Goal: Transaction & Acquisition: Purchase product/service

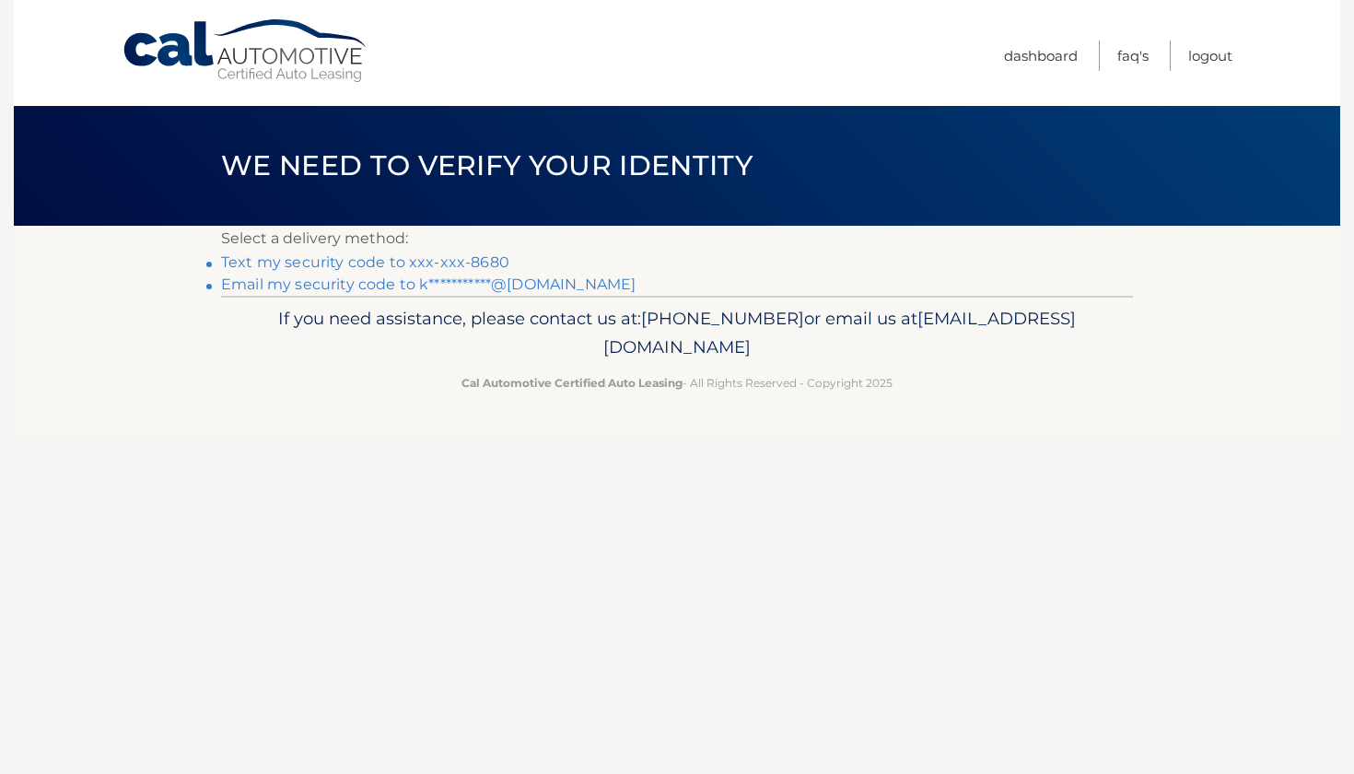
click at [456, 259] on link "Text my security code to xxx-xxx-8680" at bounding box center [365, 262] width 288 height 18
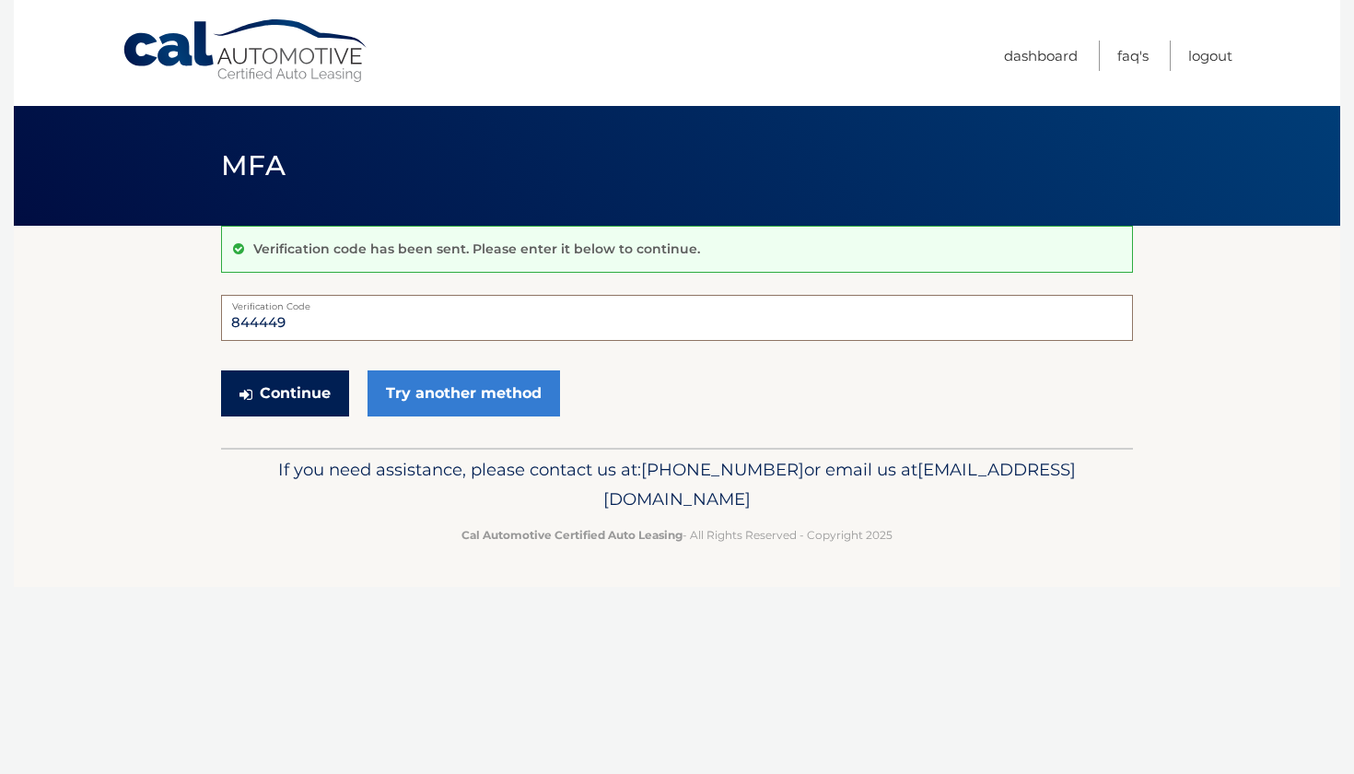
type input "844449"
click at [262, 377] on button "Continue" at bounding box center [285, 393] width 128 height 46
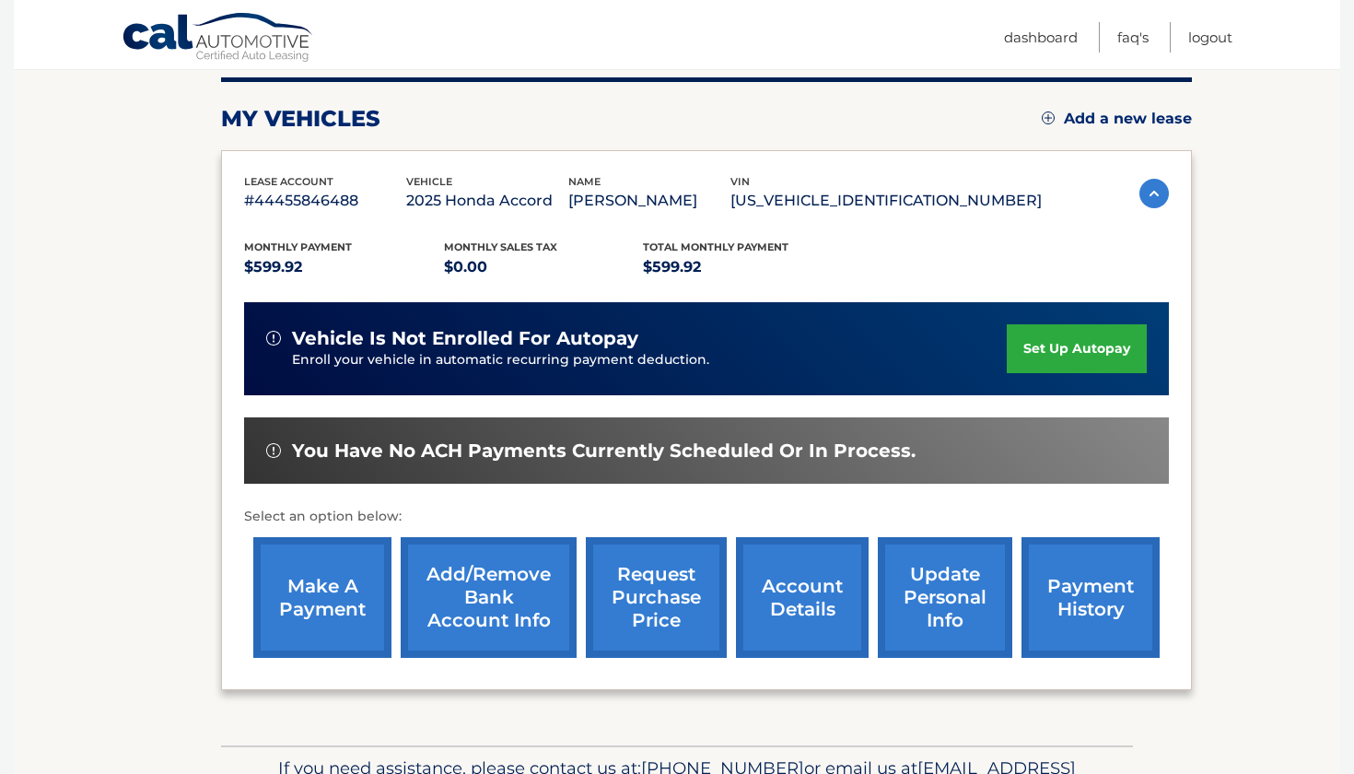
scroll to position [228, 0]
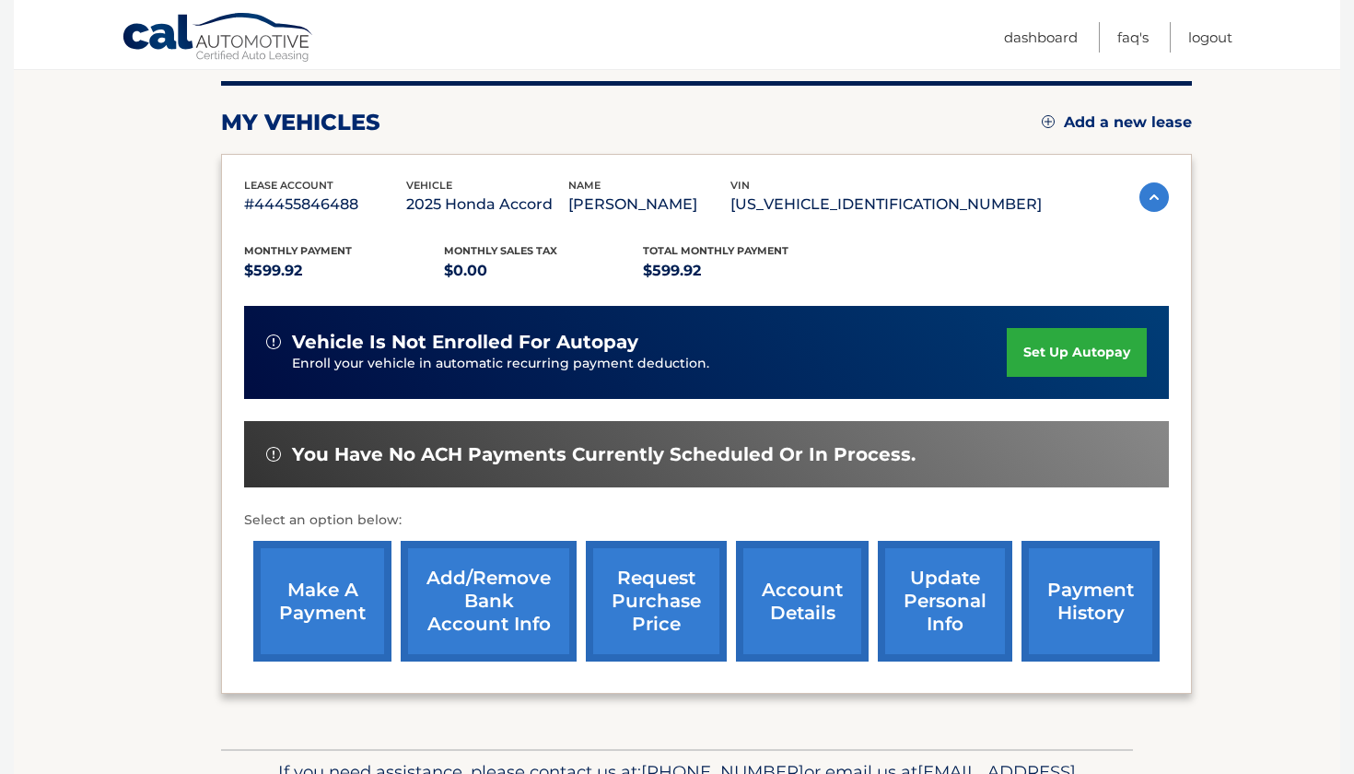
click at [320, 606] on link "make a payment" at bounding box center [322, 601] width 138 height 121
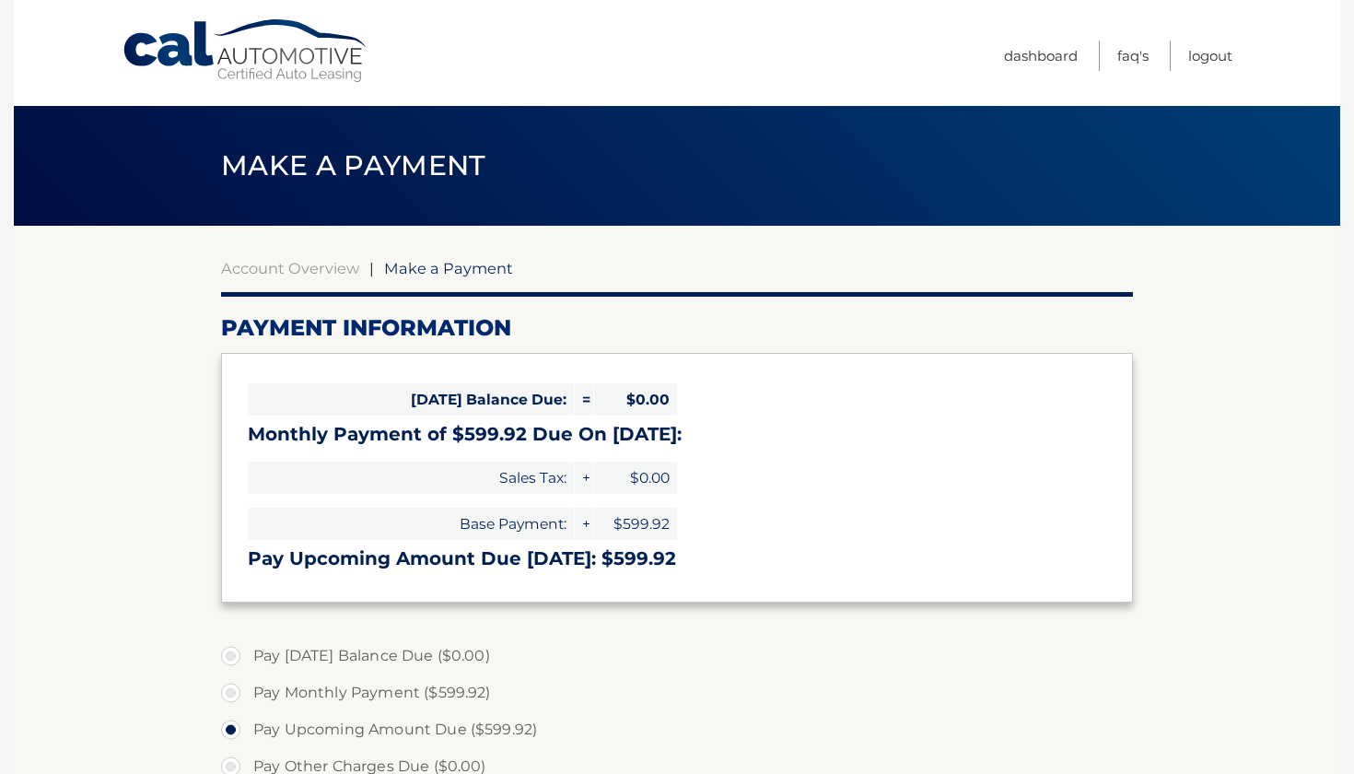
select select "NDFlZDJlMzgtZjRhMy00Zjg4LTkwYjMtM2Q4Mzk2ZDRkMzA5"
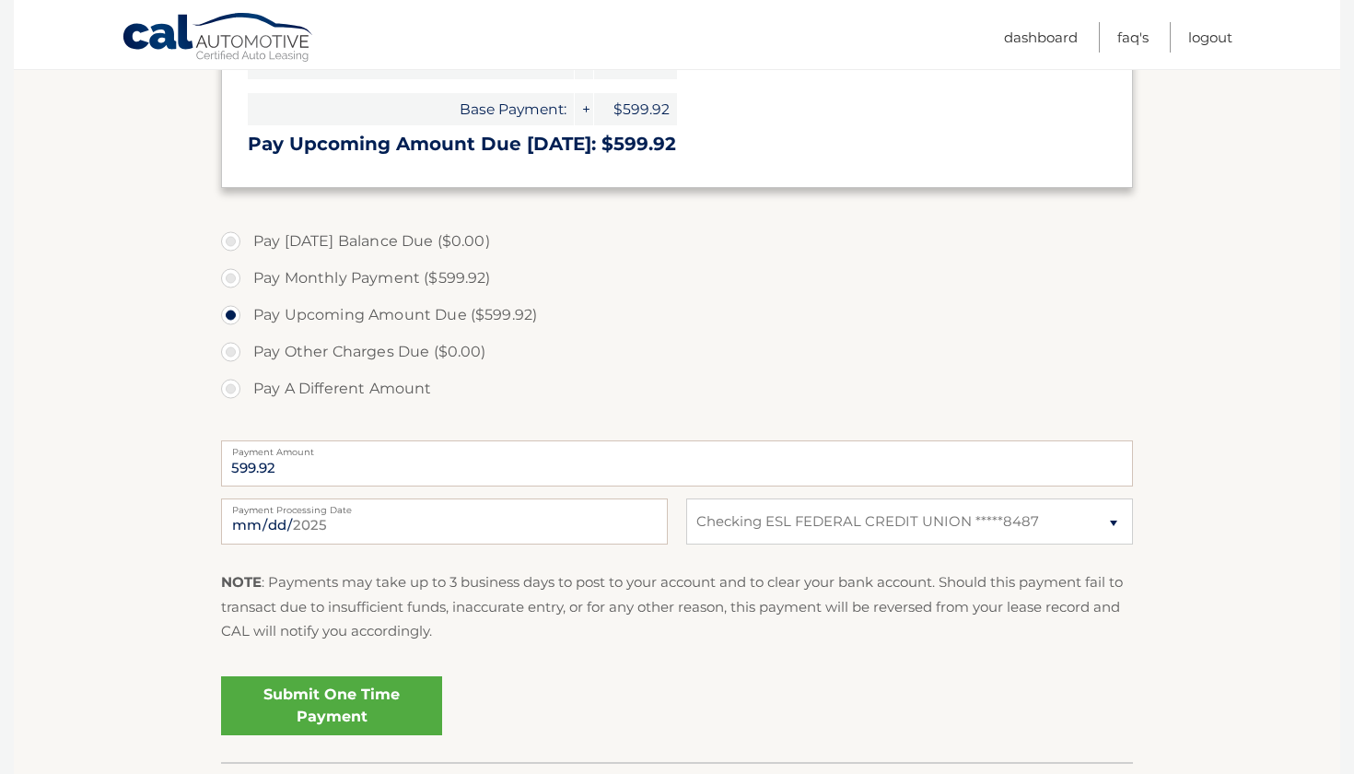
scroll to position [434, 0]
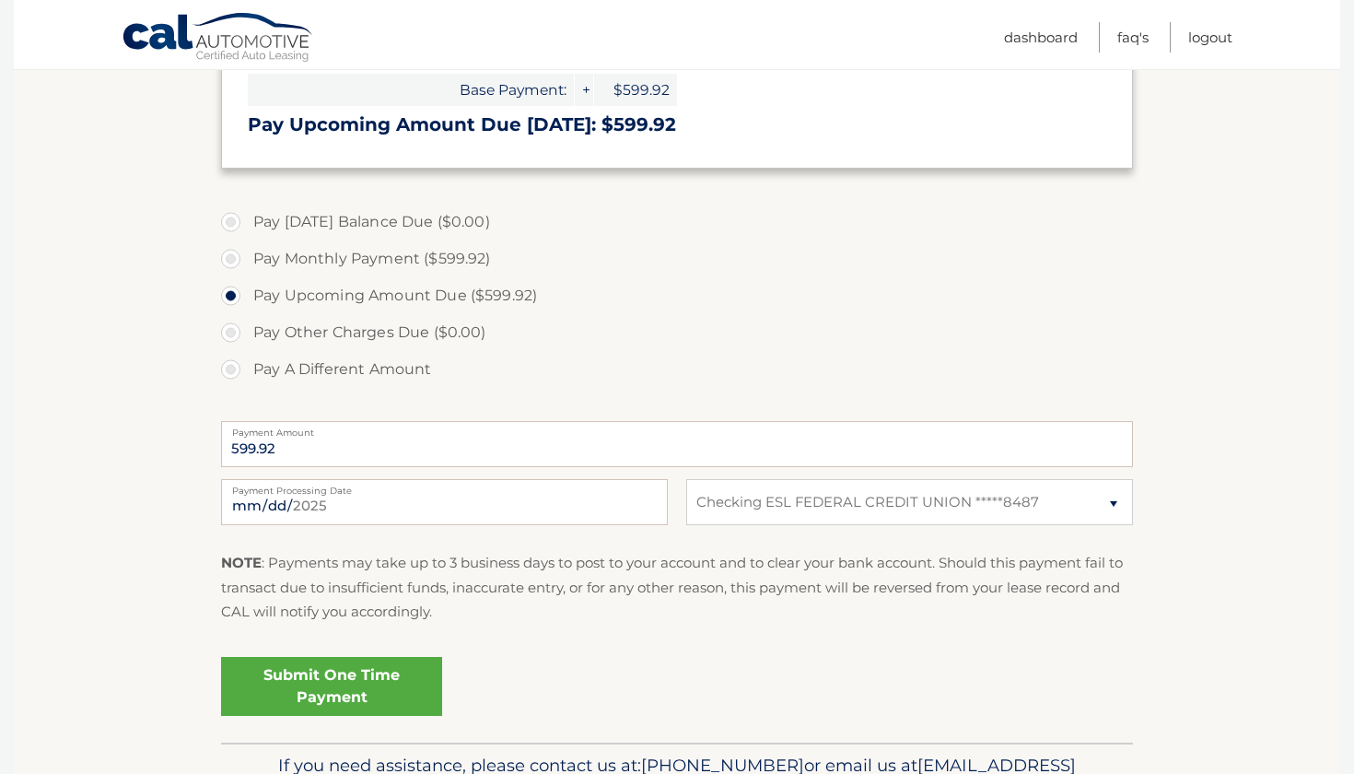
click at [240, 259] on label "Pay Monthly Payment ($599.92)" at bounding box center [677, 258] width 912 height 37
click at [240, 259] on input "Pay Monthly Payment ($599.92)" at bounding box center [238, 254] width 18 height 29
radio input "true"
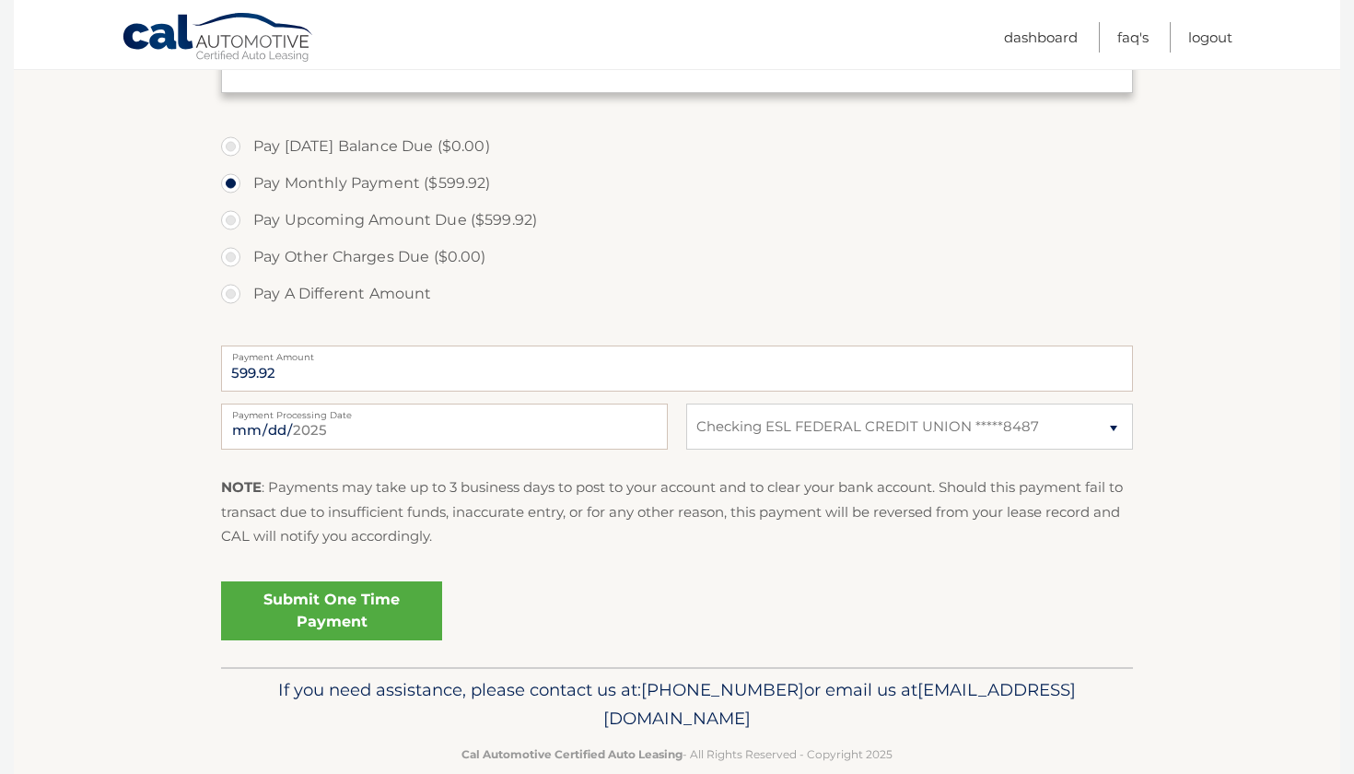
scroll to position [510, 0]
click at [374, 603] on link "Submit One Time Payment" at bounding box center [331, 609] width 221 height 59
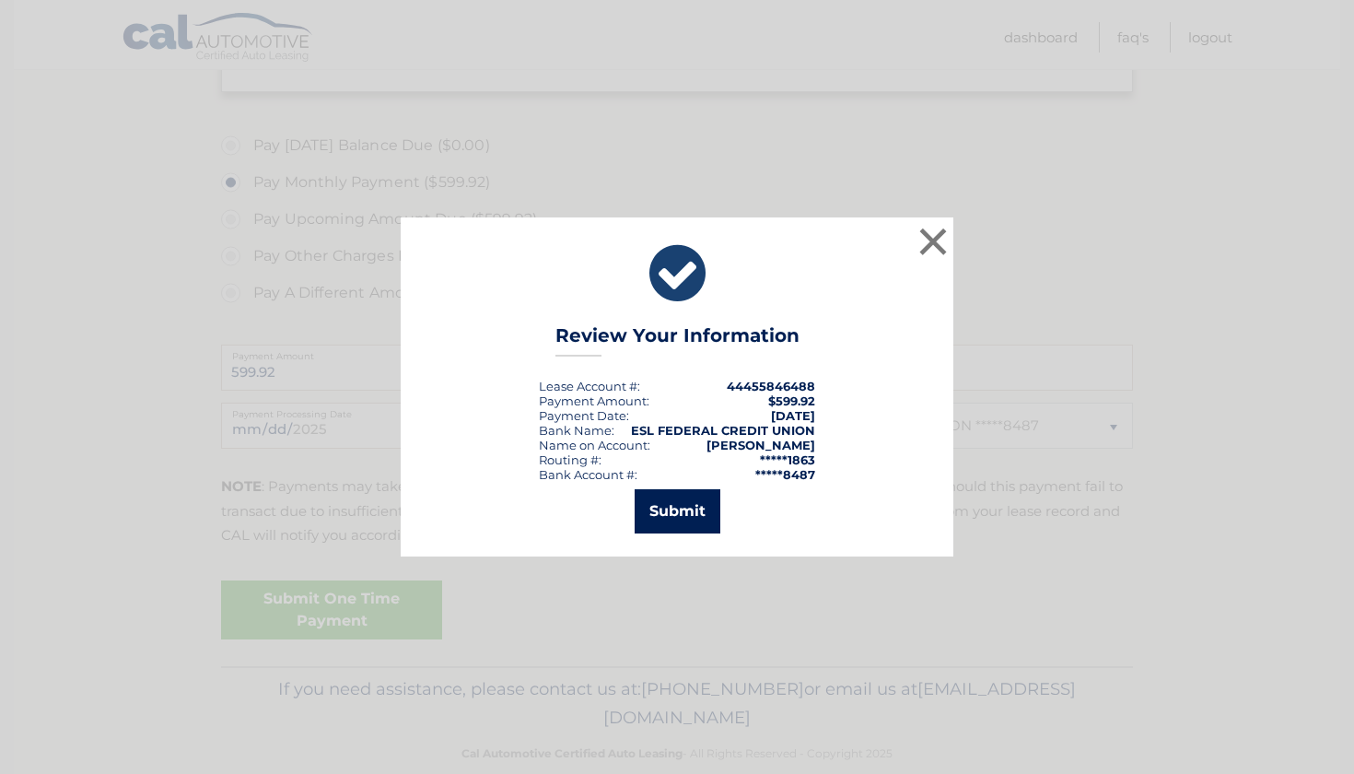
click at [692, 510] on button "Submit" at bounding box center [678, 511] width 86 height 44
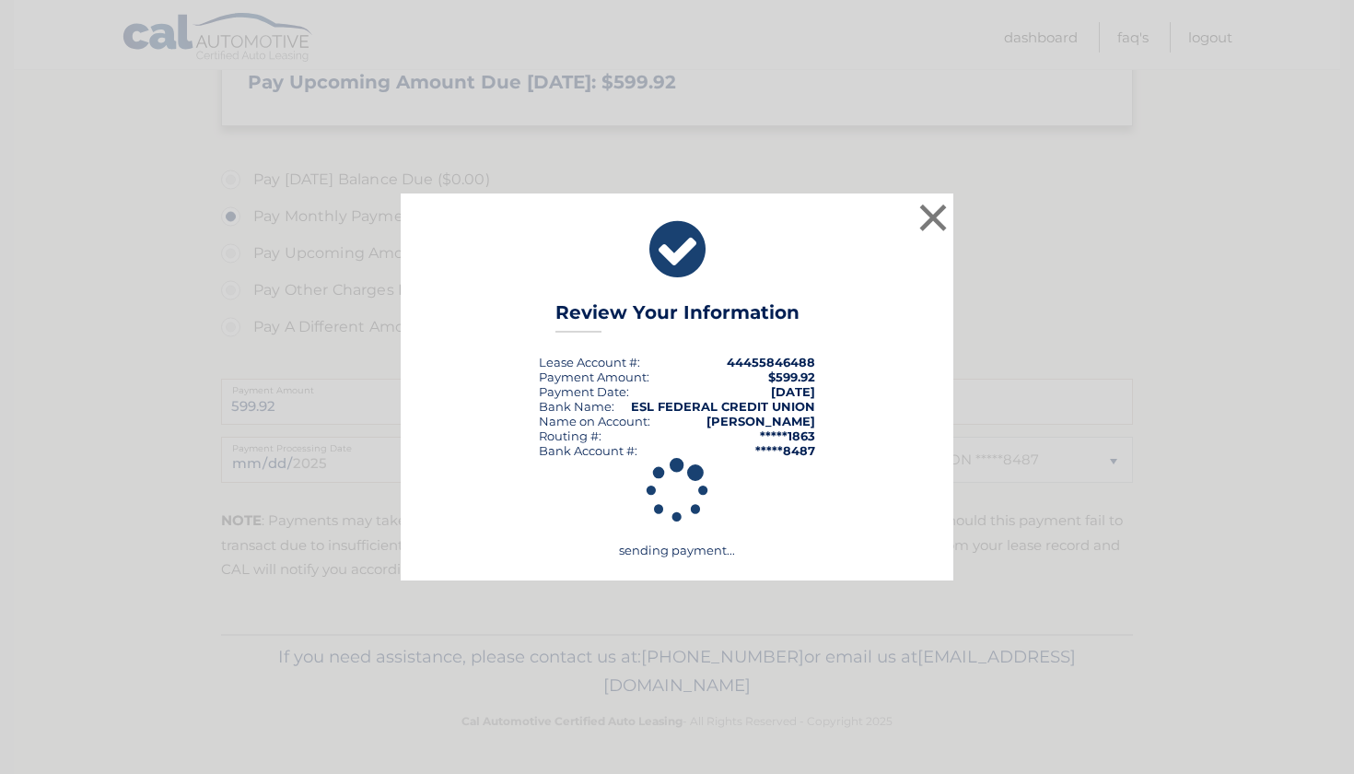
scroll to position [472, 0]
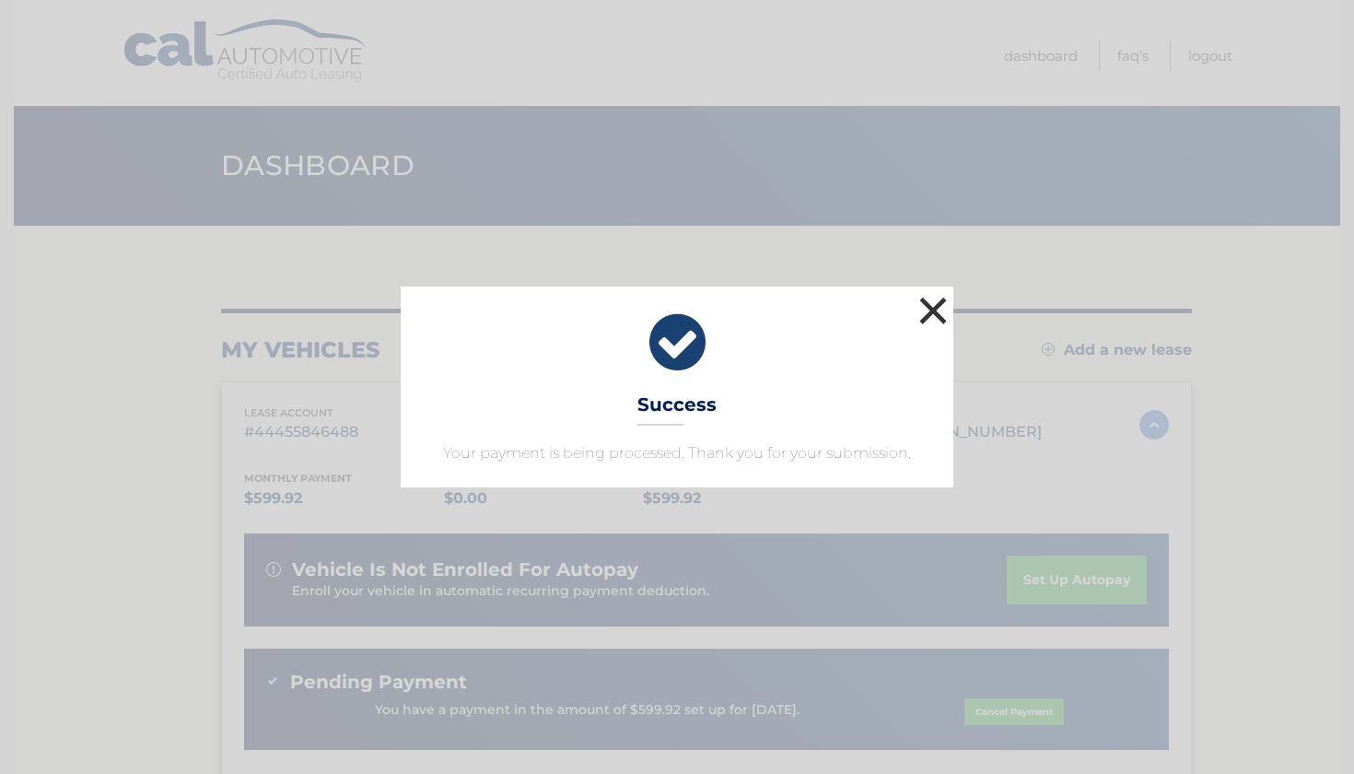
click at [933, 313] on button "×" at bounding box center [933, 310] width 37 height 37
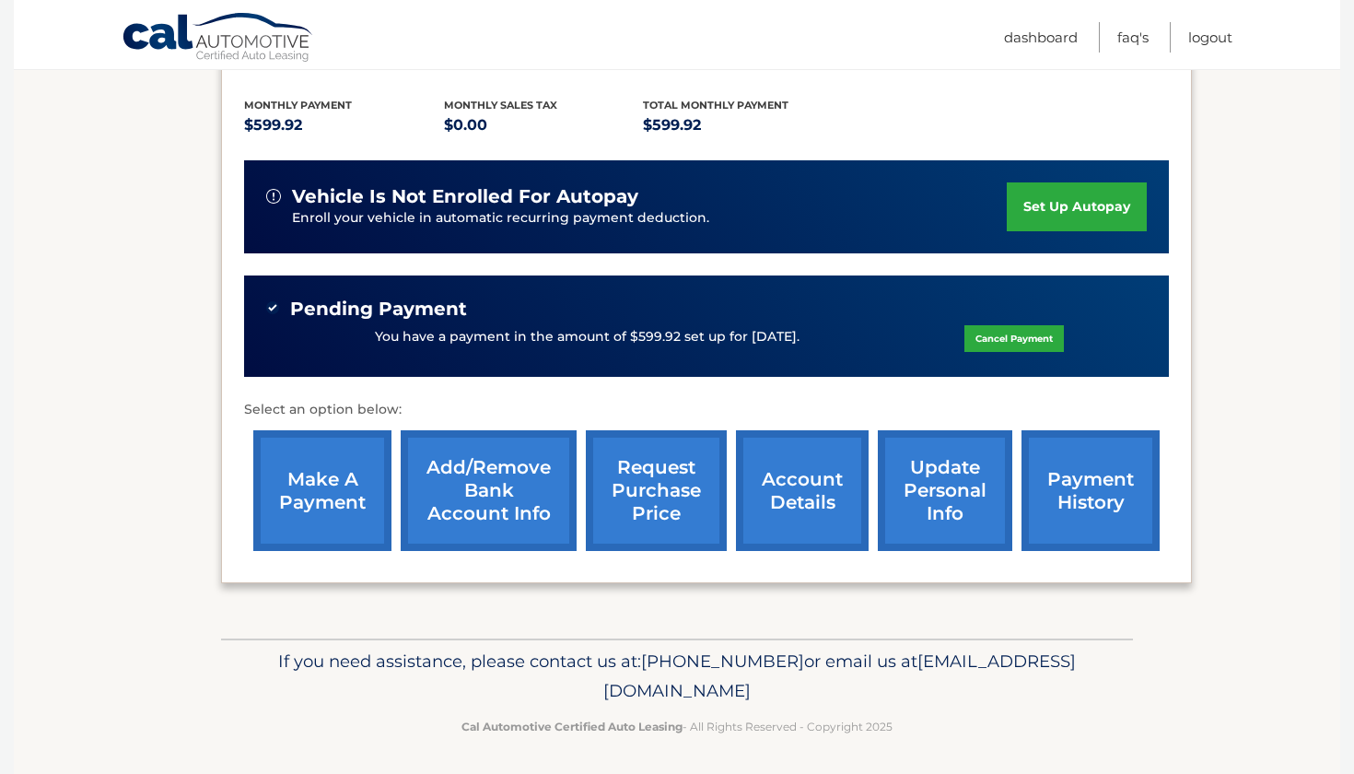
scroll to position [372, 0]
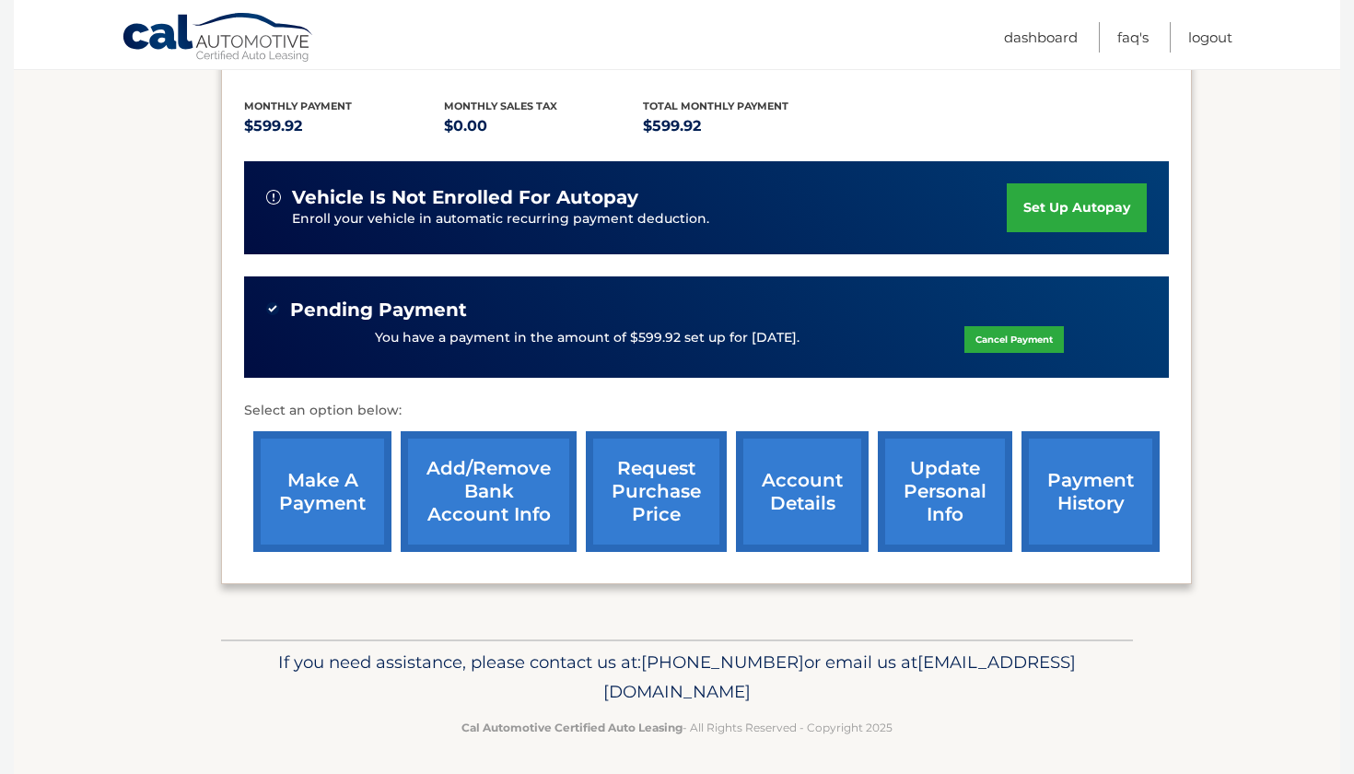
click at [1081, 478] on link "payment history" at bounding box center [1091, 491] width 138 height 121
